Goal: Task Accomplishment & Management: Manage account settings

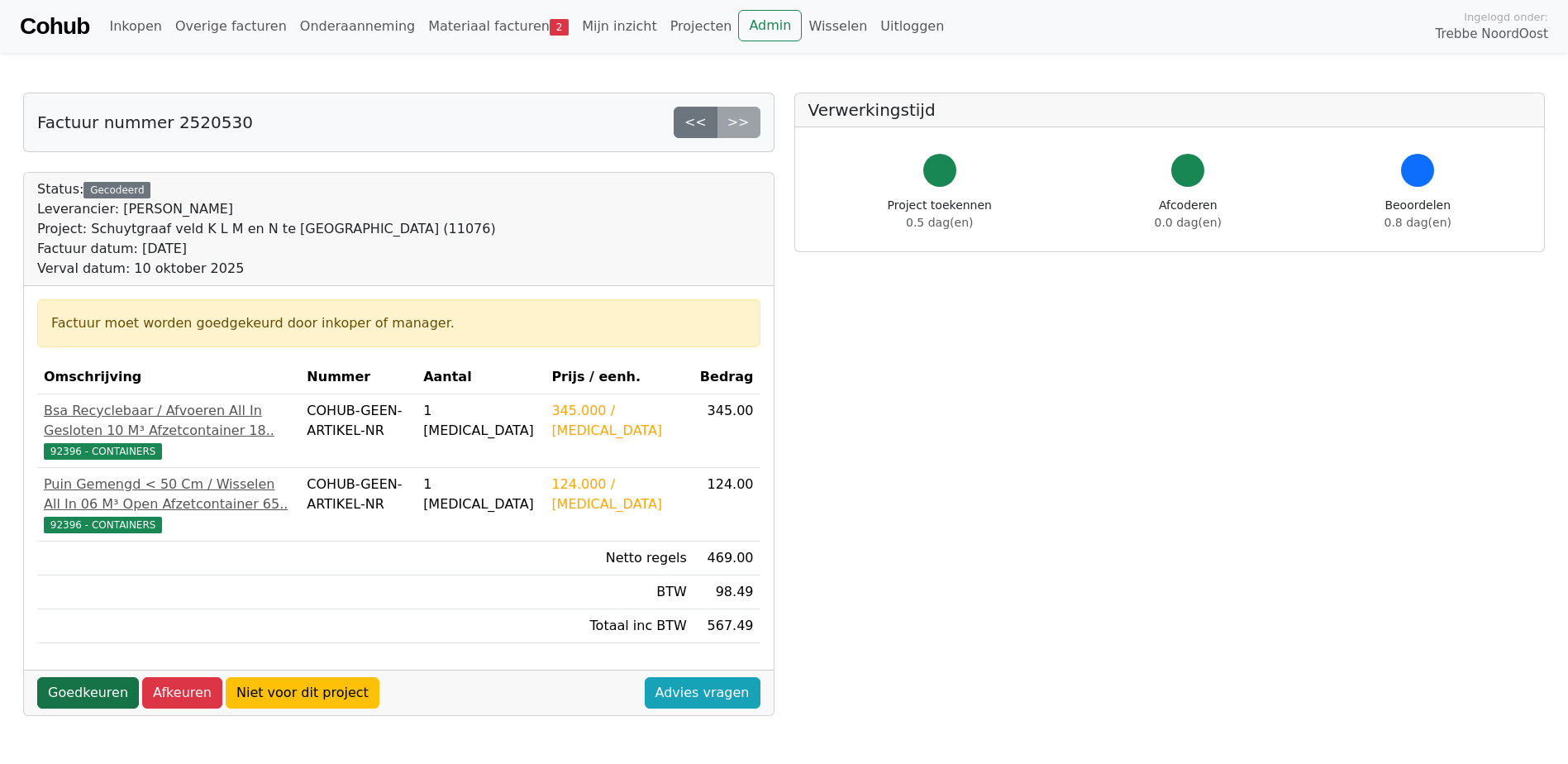
click at [81, 705] on link "Goedkeuren" at bounding box center [88, 693] width 102 height 31
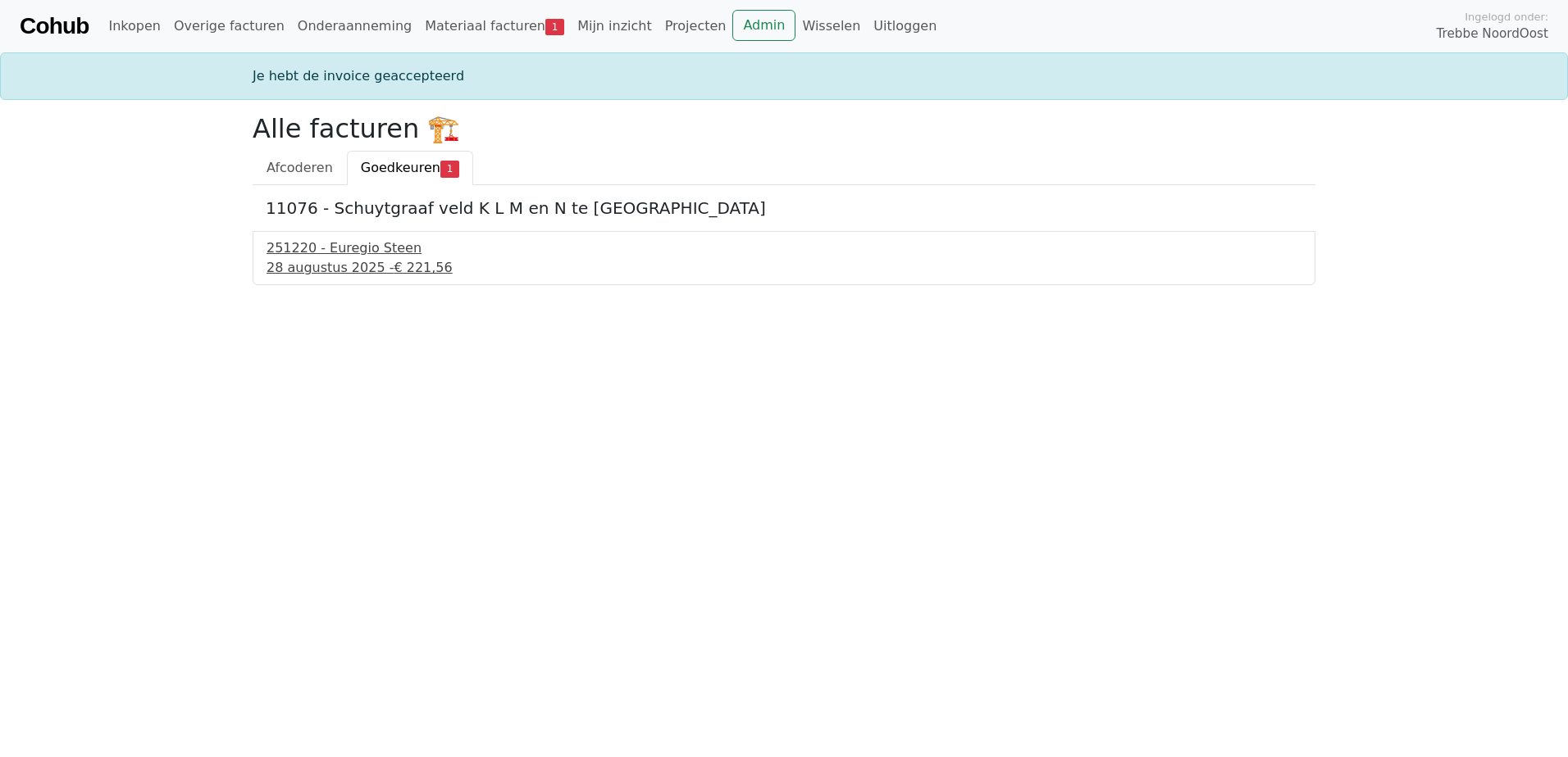
click at [355, 258] on div "251220 - Euregio Steen" at bounding box center [784, 248] width 1035 height 19
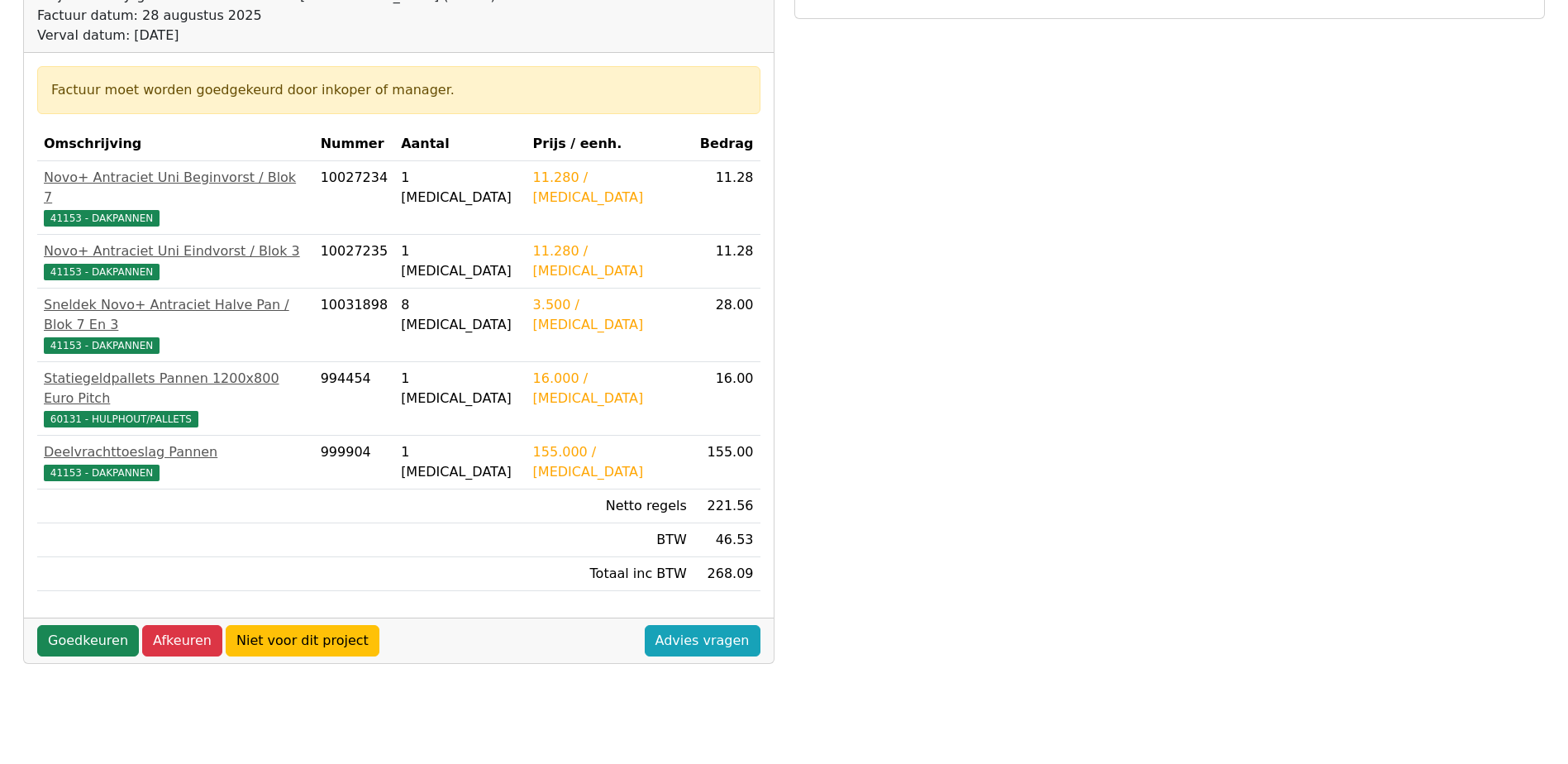
scroll to position [331, 0]
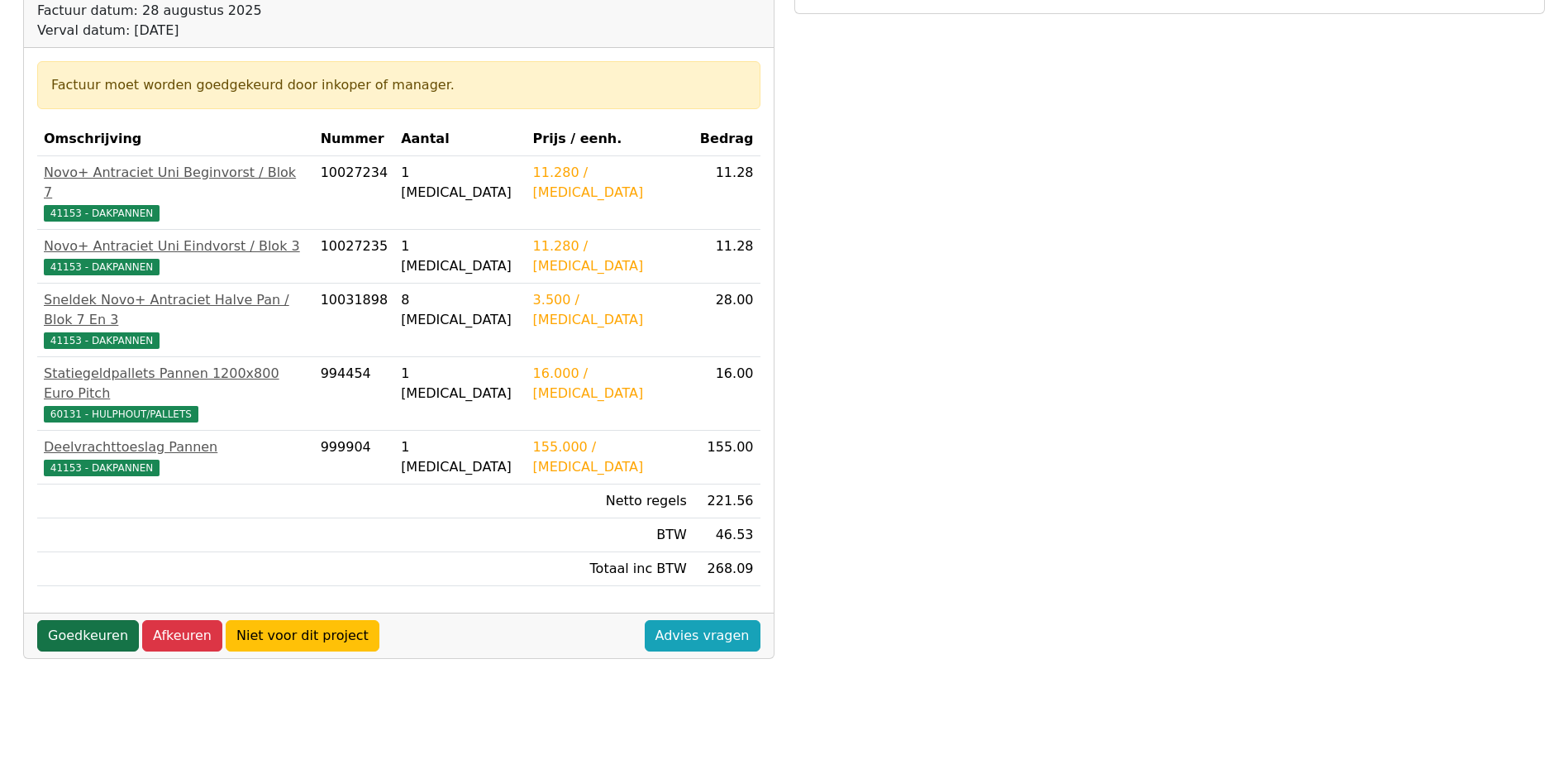
click at [91, 620] on link "Goedkeuren" at bounding box center [88, 636] width 102 height 31
